Goal: Information Seeking & Learning: Find contact information

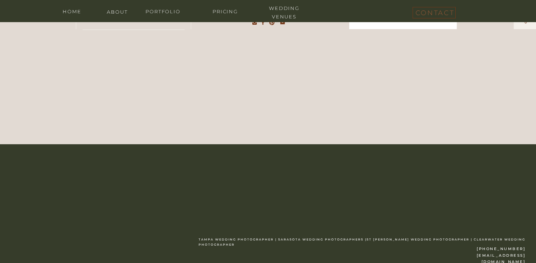
scroll to position [3439, 0]
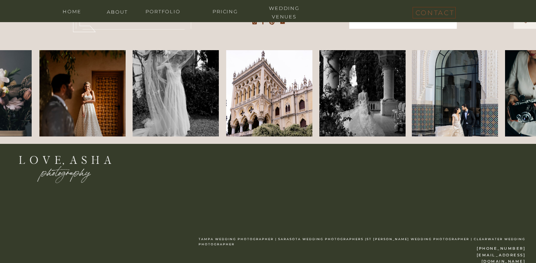
drag, startPoint x: 465, startPoint y: 254, endPoint x: 525, endPoint y: 254, distance: 60.5
click at [525, 254] on h3 "[PHONE_NUMBER] [EMAIL_ADDRESS][DOMAIN_NAME]" at bounding box center [493, 251] width 66 height 13
copy h3 "[EMAIL_ADDRESS][DOMAIN_NAME]"
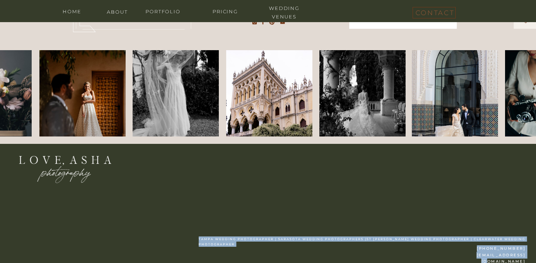
drag, startPoint x: 530, startPoint y: 249, endPoint x: 522, endPoint y: 253, distance: 8.9
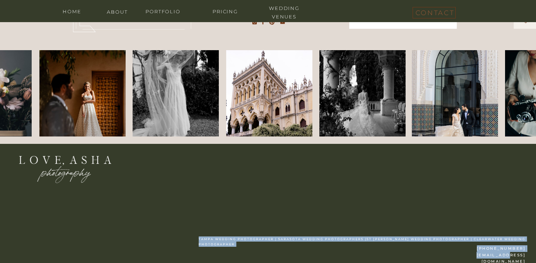
drag, startPoint x: 526, startPoint y: 248, endPoint x: 502, endPoint y: 246, distance: 24.4
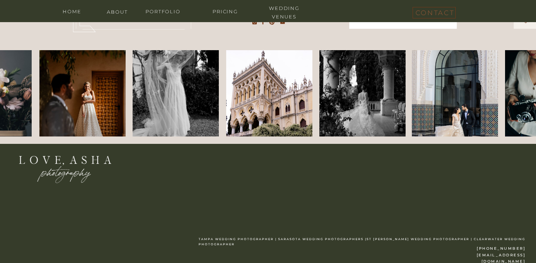
click at [505, 247] on h3 "[PHONE_NUMBER] [EMAIL_ADDRESS][DOMAIN_NAME]" at bounding box center [493, 251] width 66 height 13
drag, startPoint x: 489, startPoint y: 247, endPoint x: 523, endPoint y: 250, distance: 34.0
click at [523, 250] on h3 "[PHONE_NUMBER] [EMAIL_ADDRESS][DOMAIN_NAME]" at bounding box center [493, 251] width 66 height 13
copy h3 "[PHONE_NUMBER]"
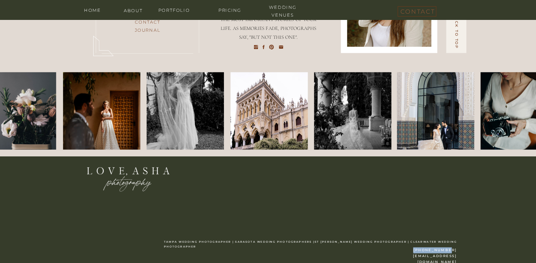
scroll to position [3057, 0]
